Goal: Information Seeking & Learning: Learn about a topic

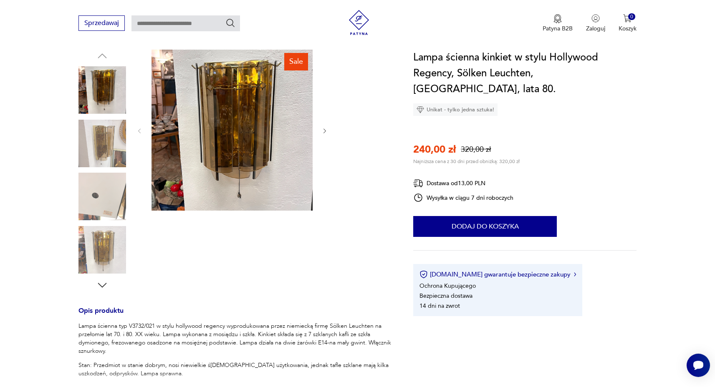
scroll to position [88, 0]
click at [104, 286] on icon "button" at bounding box center [102, 285] width 13 height 13
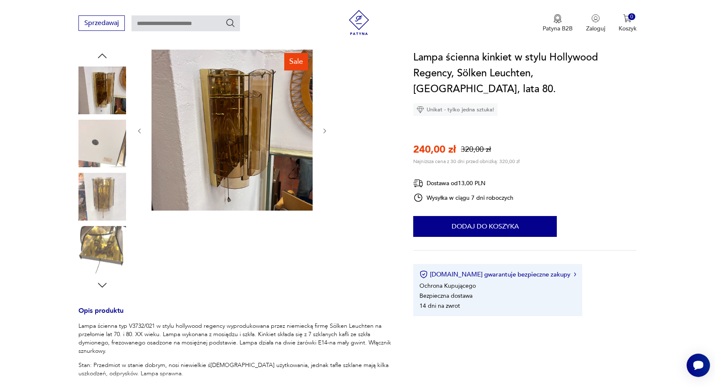
click at [104, 286] on icon "button" at bounding box center [102, 285] width 13 height 13
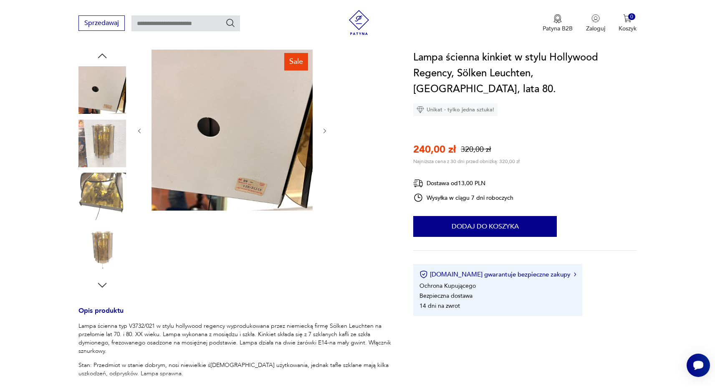
click at [104, 286] on icon "button" at bounding box center [102, 285] width 13 height 13
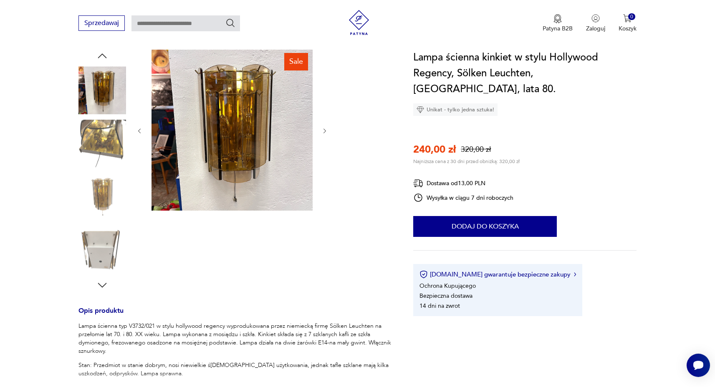
click at [104, 286] on icon "button" at bounding box center [102, 285] width 13 height 13
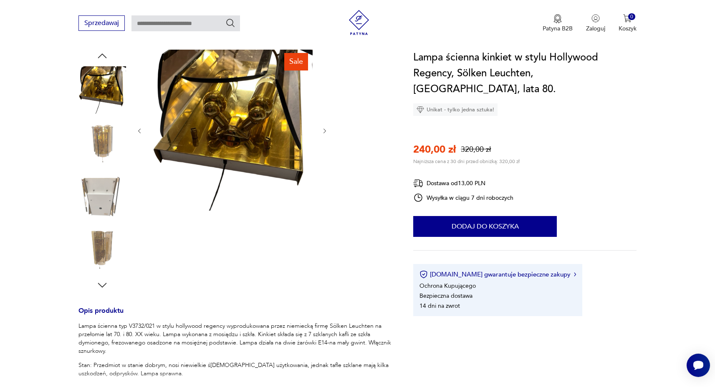
click at [104, 286] on icon "button" at bounding box center [102, 285] width 13 height 13
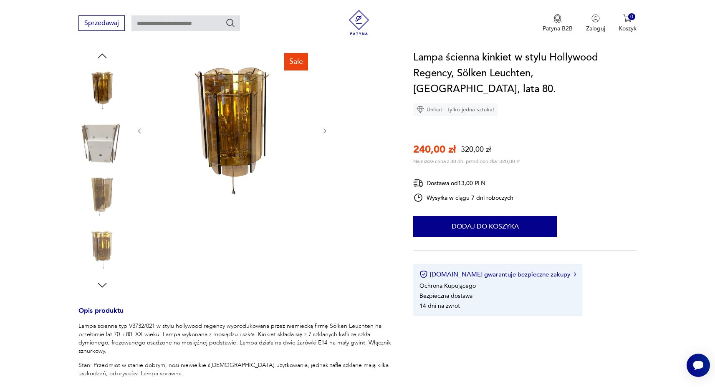
click at [104, 286] on icon "button" at bounding box center [102, 285] width 13 height 13
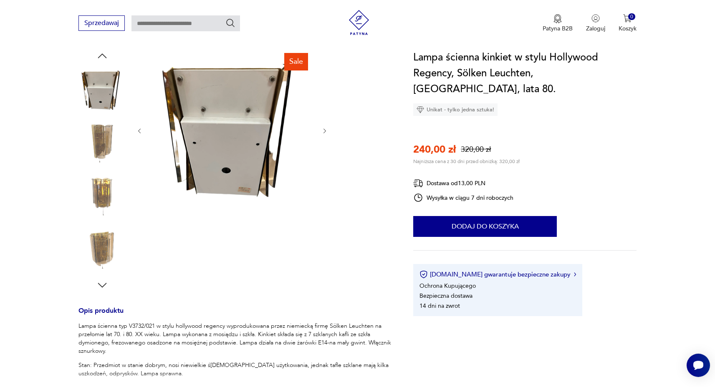
click at [104, 286] on icon "button" at bounding box center [102, 285] width 13 height 13
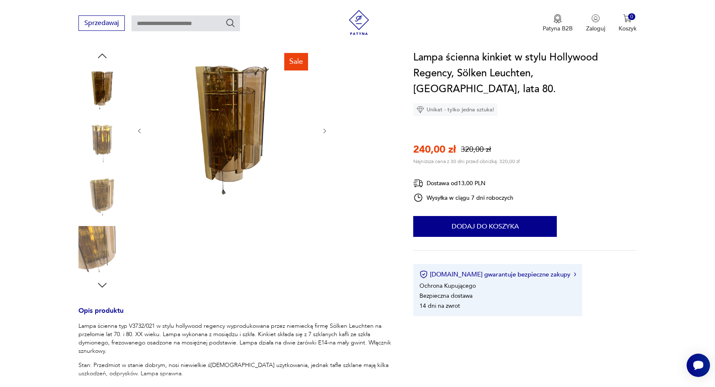
click at [104, 286] on icon "button" at bounding box center [102, 285] width 13 height 13
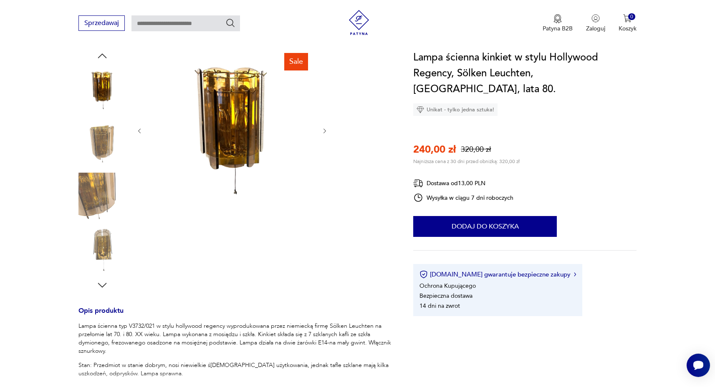
click at [104, 286] on icon "button" at bounding box center [102, 285] width 13 height 13
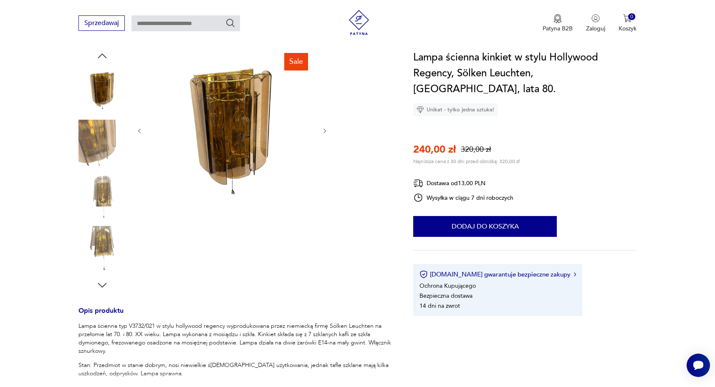
click at [104, 286] on icon "button" at bounding box center [102, 285] width 13 height 13
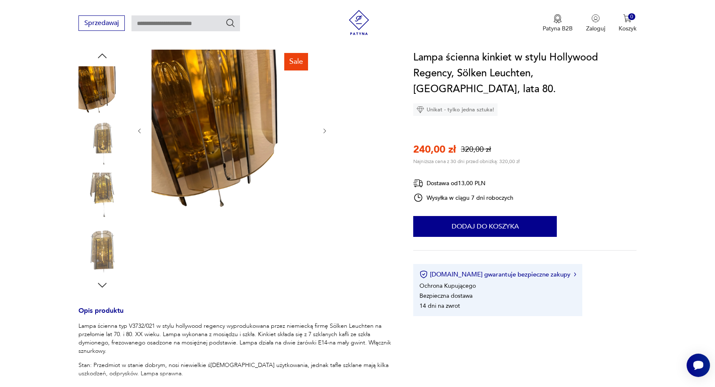
click at [104, 286] on icon "button" at bounding box center [102, 285] width 13 height 13
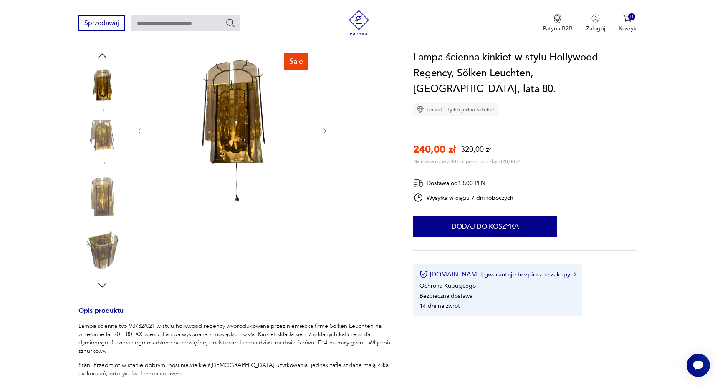
click at [104, 286] on icon "button" at bounding box center [102, 285] width 13 height 13
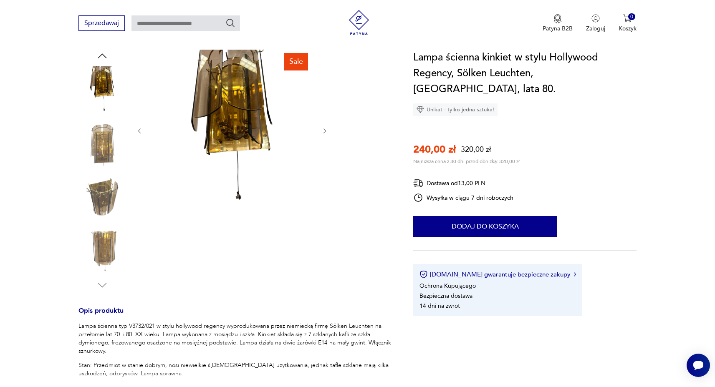
click at [114, 249] on img at bounding box center [102, 250] width 48 height 48
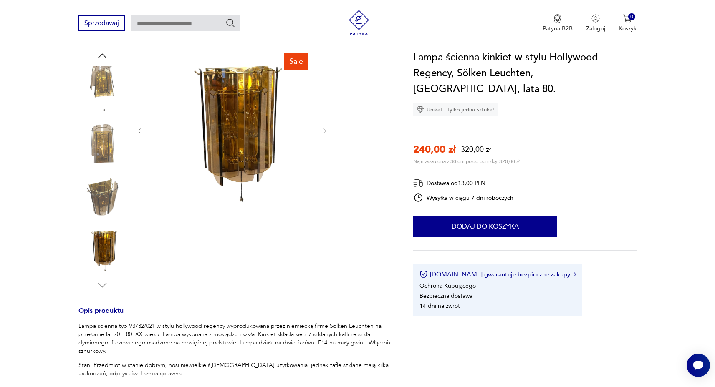
click at [641, 71] on section "Sale Opis produktu Lampa ścienna typ V3732/021 w stylu hollywood regency wyprod…" at bounding box center [357, 309] width 715 height 519
drag, startPoint x: 458, startPoint y: 73, endPoint x: 530, endPoint y: 72, distance: 72.6
click at [530, 72] on h1 "Lampa ścienna kinkiet w stylu Hollywood Regency, Sölken Leuchten, [GEOGRAPHIC_D…" at bounding box center [524, 74] width 223 height 48
copy h1 "Sölken Leuchten"
